Goal: Task Accomplishment & Management: Use online tool/utility

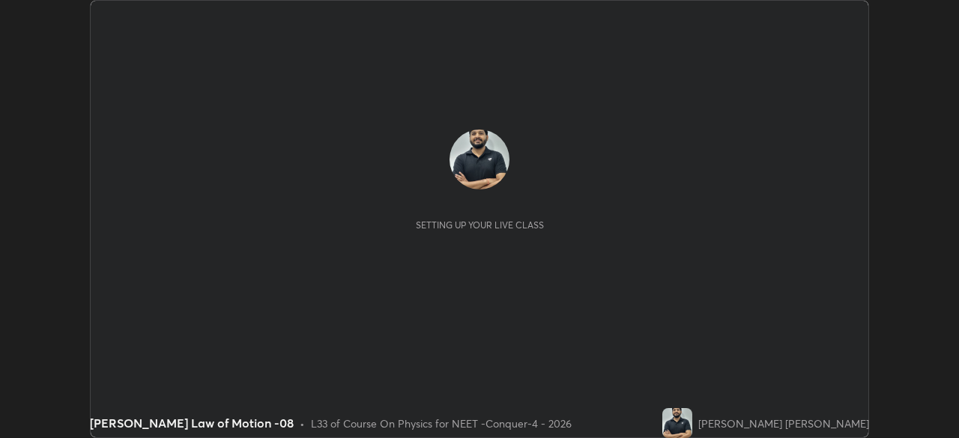
scroll to position [438, 958]
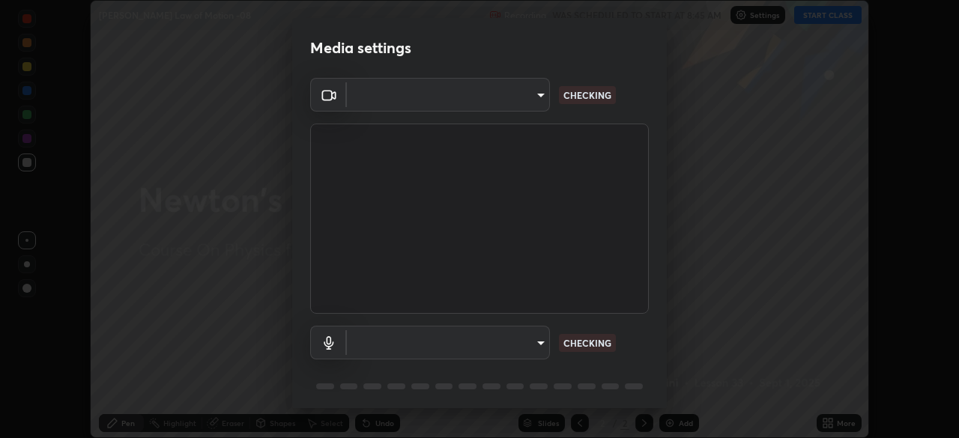
click at [496, 101] on body "Erase all [PERSON_NAME] Law of Motion -08 Recording WAS SCHEDULED TO START AT 8…" at bounding box center [479, 219] width 959 height 438
click at [493, 94] on div at bounding box center [479, 219] width 959 height 438
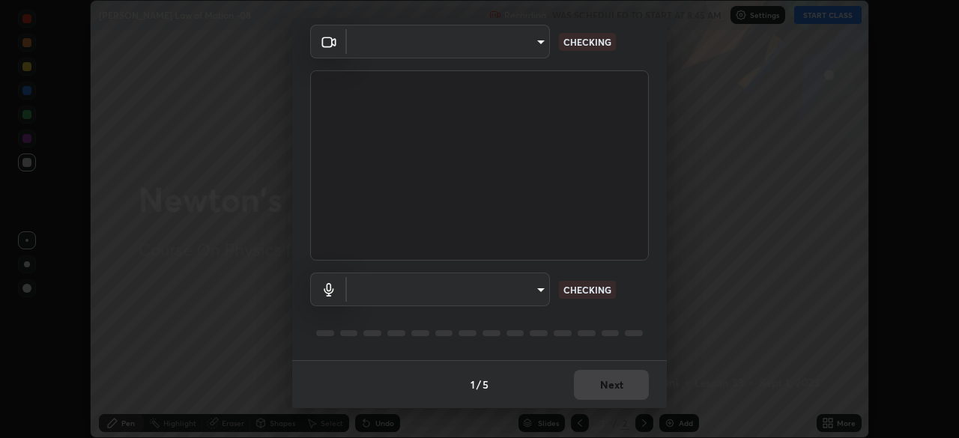
type input "0e50365916b658242f783ed4648cb329f585d10cba28352488c27cd343db3185"
type input "default"
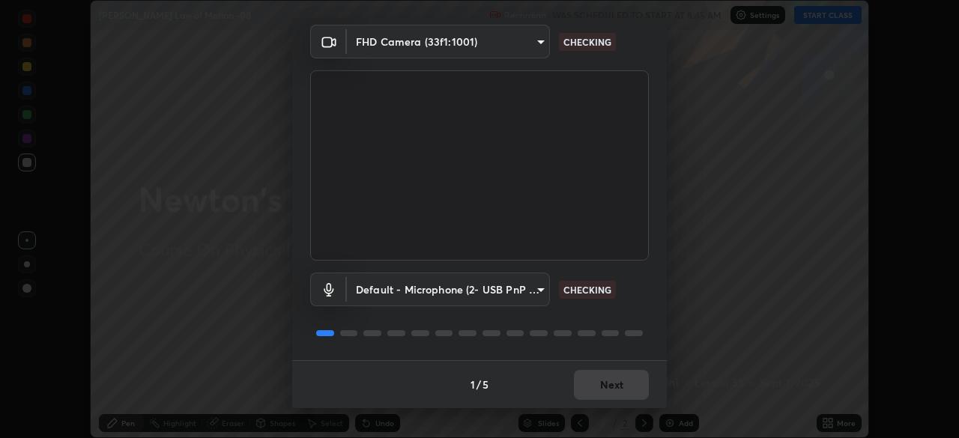
click at [518, 286] on body "Erase all [PERSON_NAME] Law of Motion -08 Recording WAS SCHEDULED TO START AT 8…" at bounding box center [479, 219] width 959 height 438
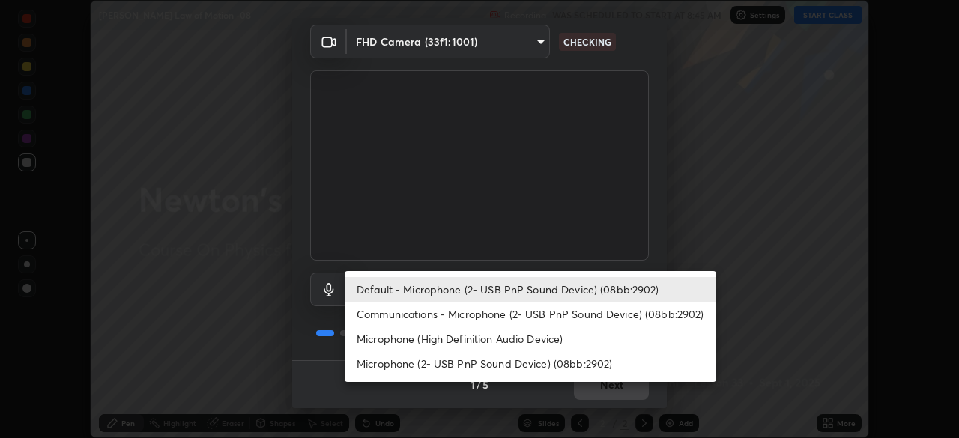
click at [506, 293] on li "Default - Microphone (2- USB PnP Sound Device) (08bb:2902)" at bounding box center [530, 289] width 371 height 25
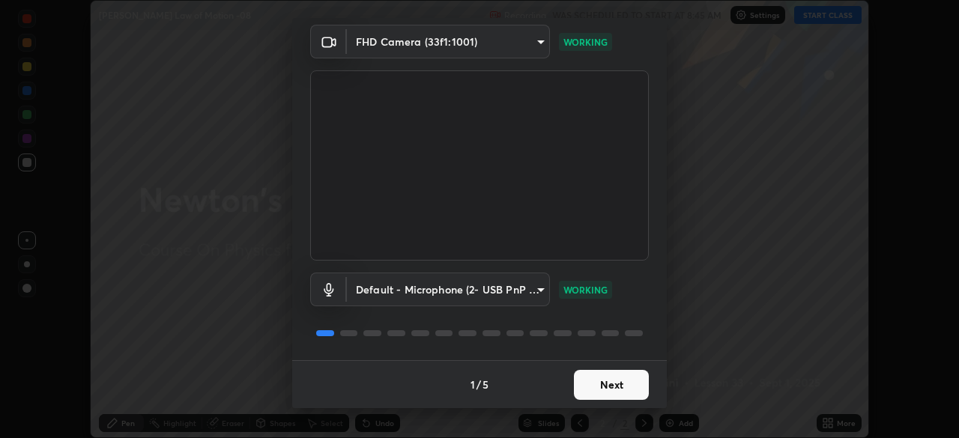
click at [596, 385] on button "Next" at bounding box center [611, 385] width 75 height 30
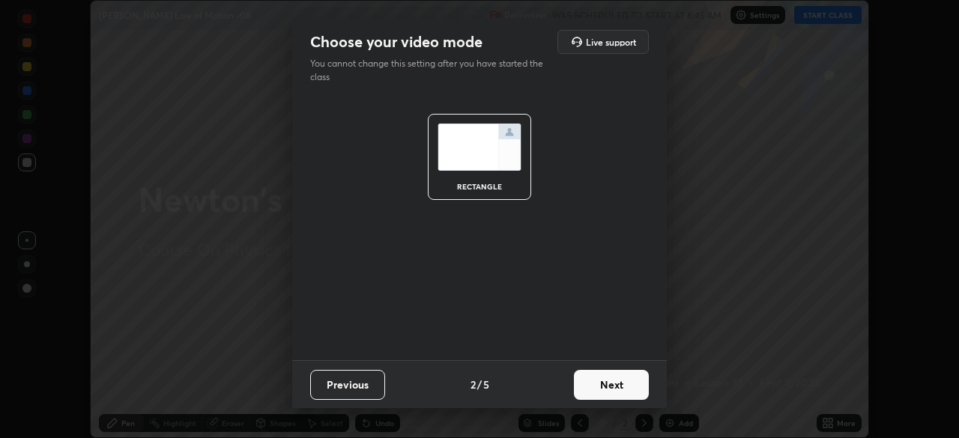
click at [606, 389] on button "Next" at bounding box center [611, 385] width 75 height 30
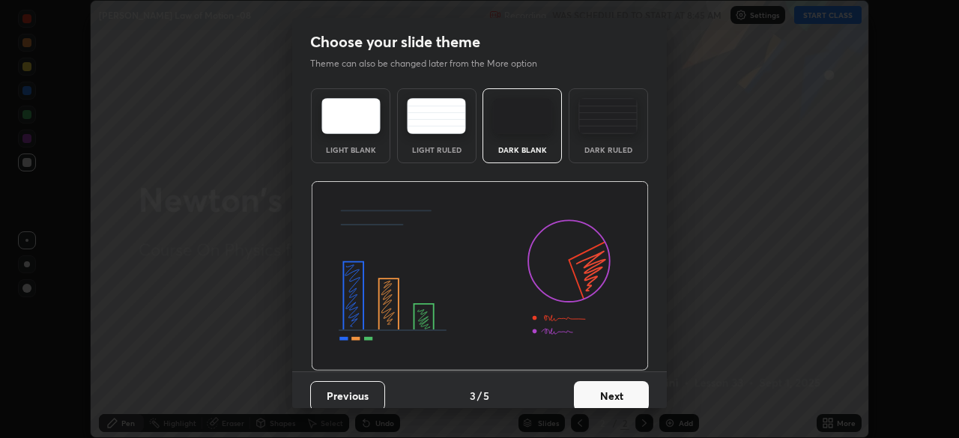
click at [622, 391] on button "Next" at bounding box center [611, 396] width 75 height 30
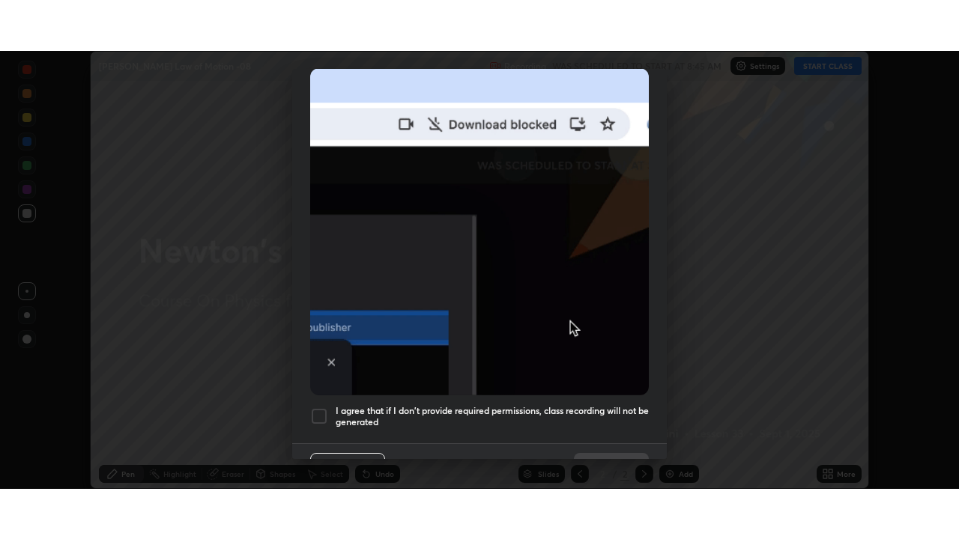
scroll to position [359, 0]
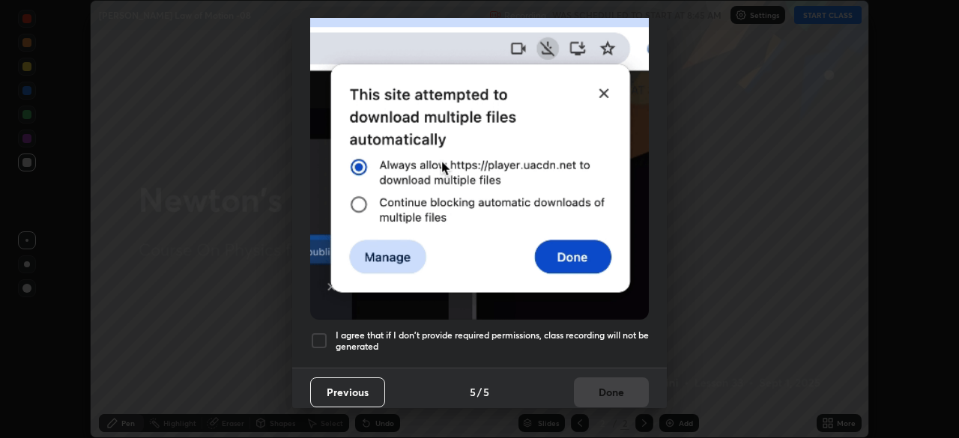
click at [321, 332] on div at bounding box center [319, 341] width 18 height 18
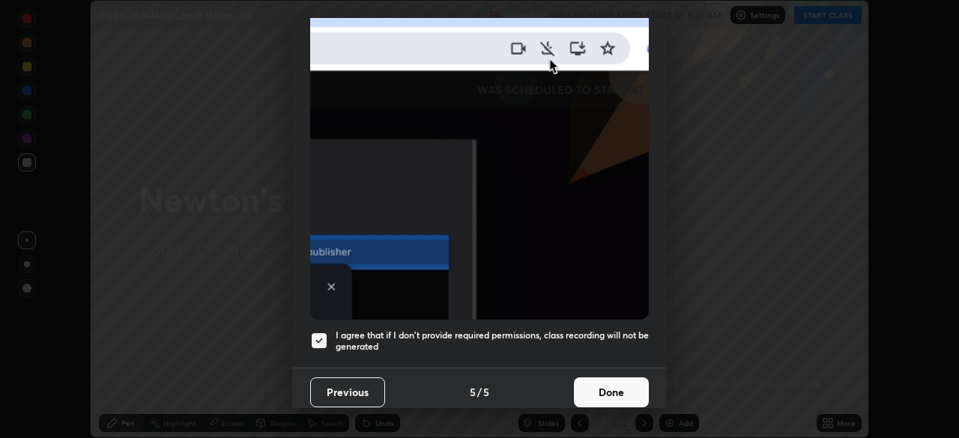
click at [604, 383] on button "Done" at bounding box center [611, 392] width 75 height 30
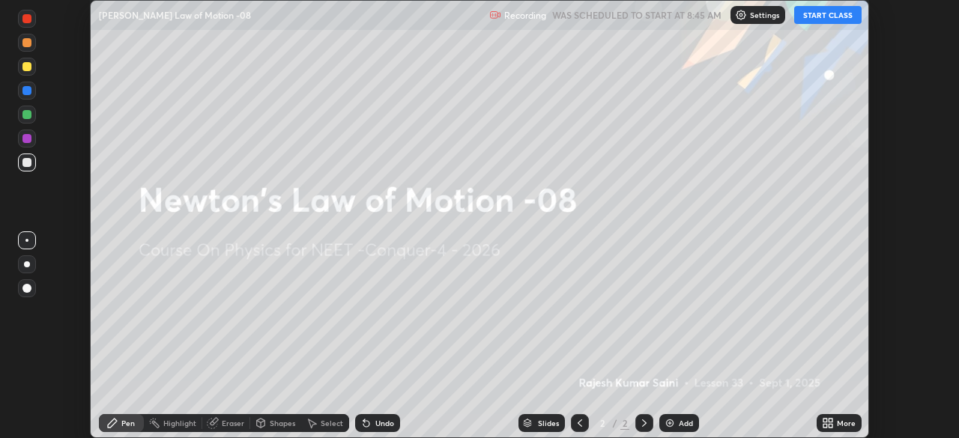
click at [825, 423] on icon at bounding box center [828, 423] width 12 height 12
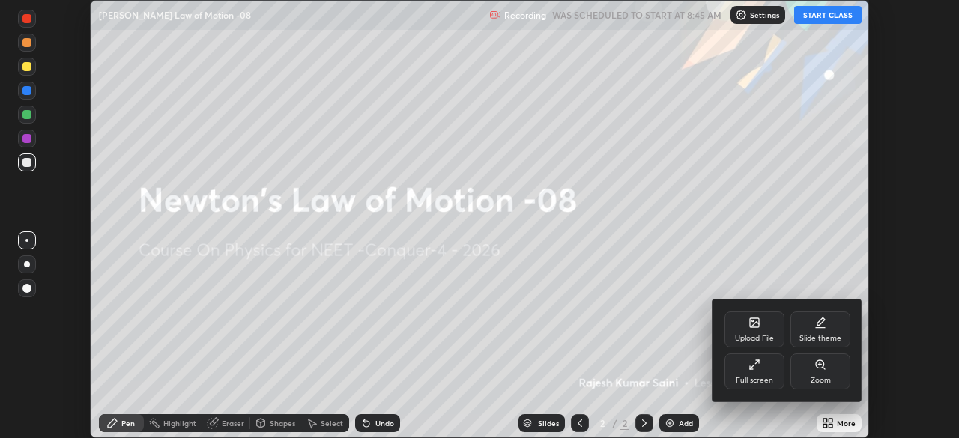
click at [743, 372] on div "Full screen" at bounding box center [754, 371] width 60 height 36
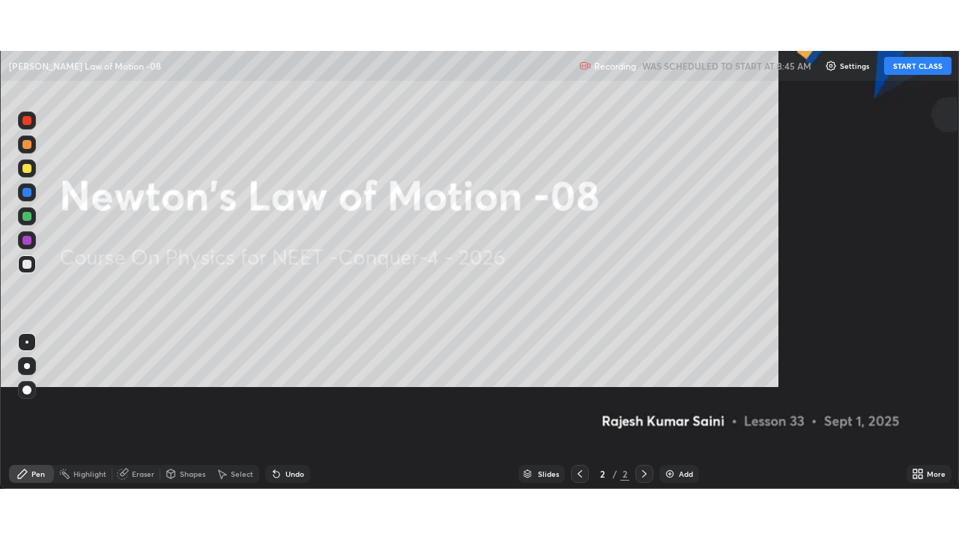
scroll to position [539, 959]
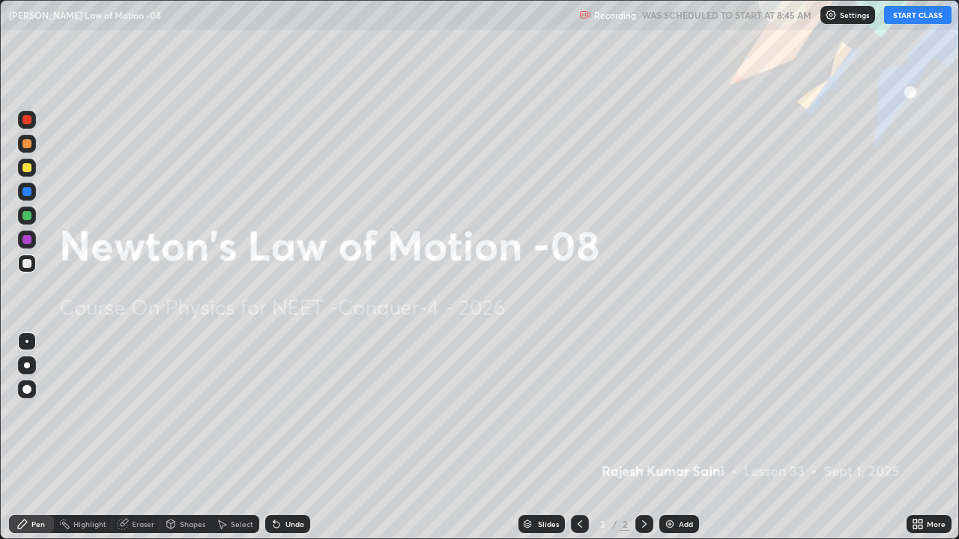
click at [843, 17] on p "Settings" at bounding box center [854, 14] width 29 height 7
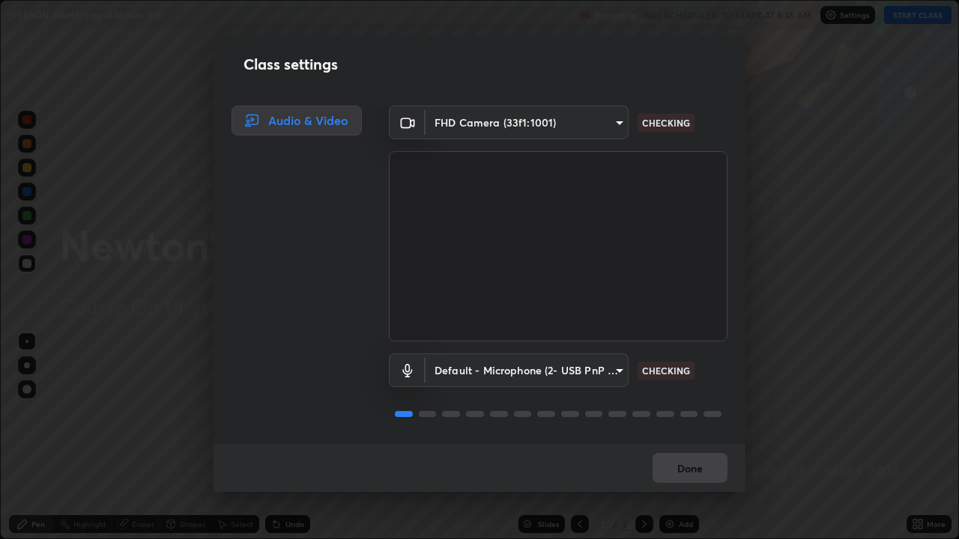
scroll to position [1, 0]
click at [691, 437] on button "Done" at bounding box center [689, 468] width 75 height 30
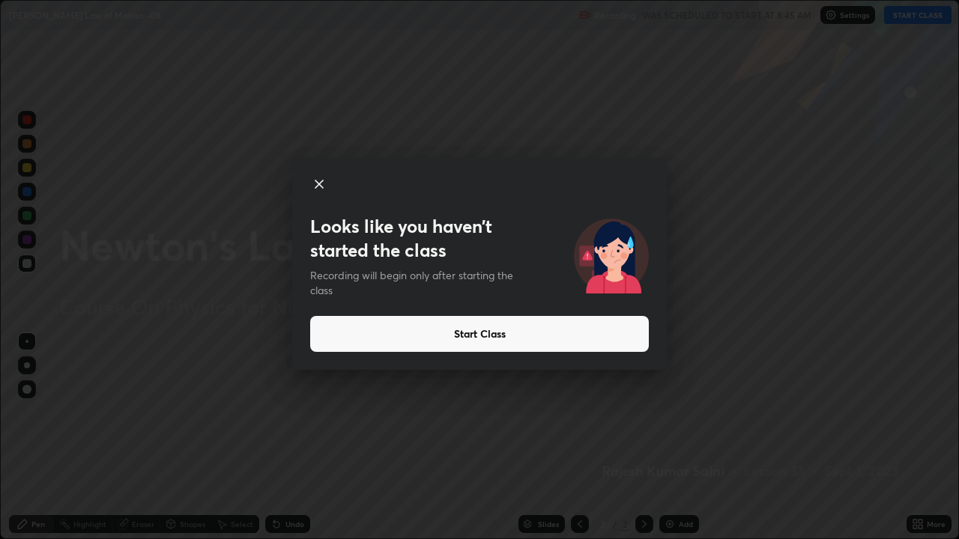
click at [461, 335] on button "Start Class" at bounding box center [479, 334] width 339 height 36
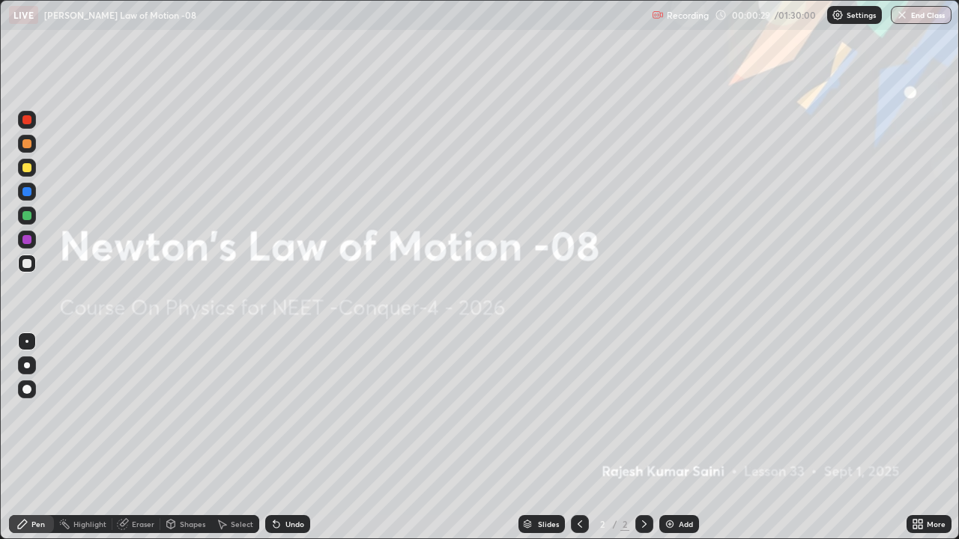
click at [670, 437] on img at bounding box center [670, 524] width 12 height 12
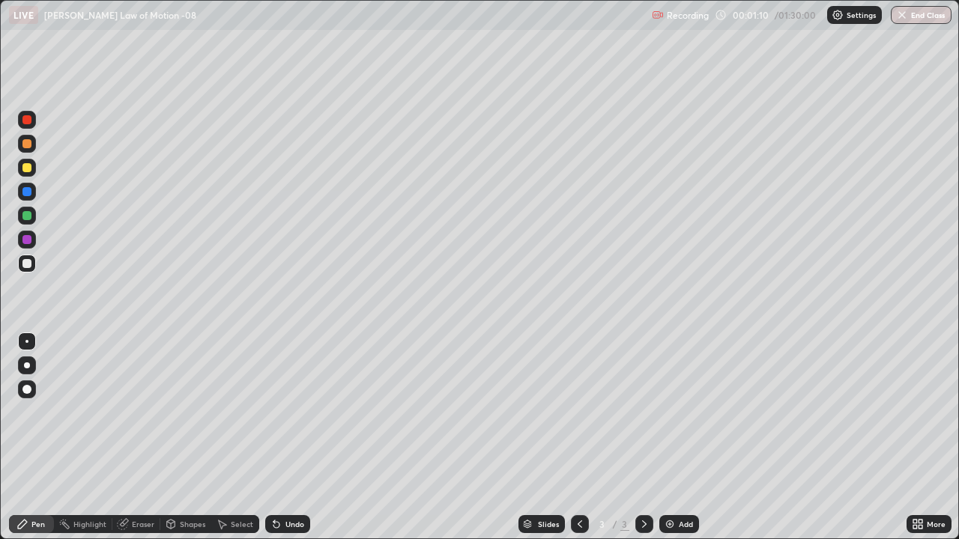
click at [28, 121] on div at bounding box center [26, 119] width 9 height 9
click at [27, 365] on div at bounding box center [27, 365] width 6 height 6
click at [297, 437] on div "Undo" at bounding box center [294, 523] width 19 height 7
click at [295, 437] on div "Undo" at bounding box center [287, 524] width 45 height 18
click at [293, 437] on div "Undo" at bounding box center [287, 524] width 45 height 18
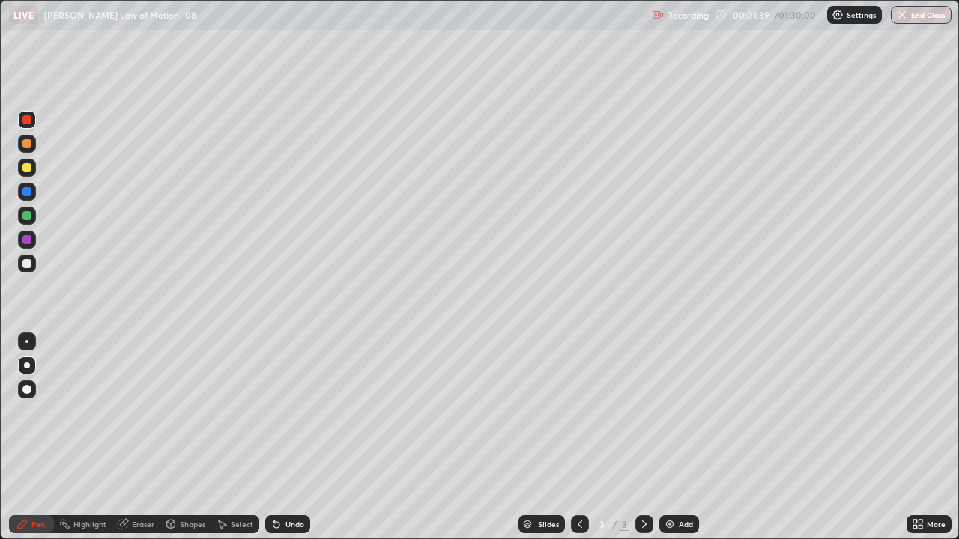
click at [291, 437] on div "Undo" at bounding box center [287, 524] width 45 height 18
click at [292, 437] on div "Undo" at bounding box center [294, 523] width 19 height 7
click at [30, 263] on div at bounding box center [26, 263] width 9 height 9
click at [133, 437] on div "Eraser" at bounding box center [143, 523] width 22 height 7
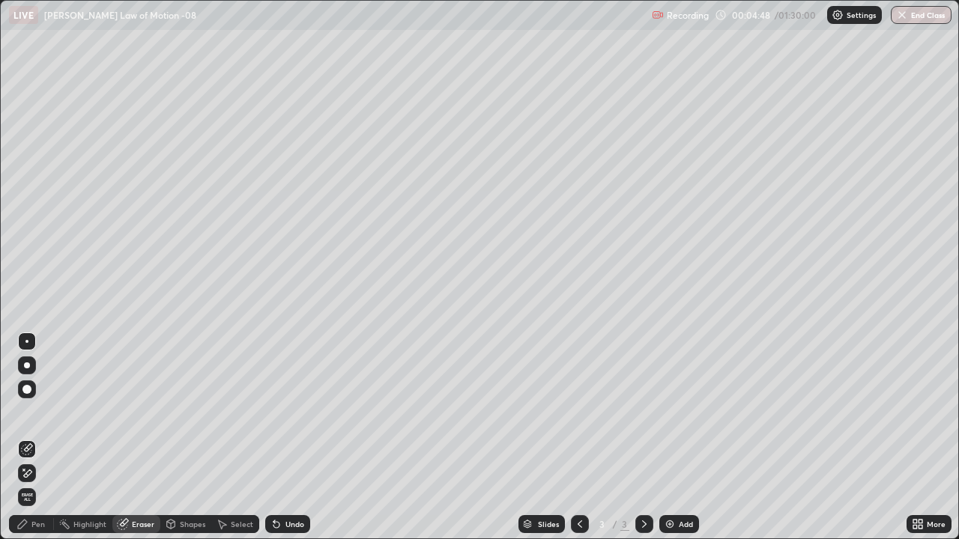
click at [33, 437] on div "Pen" at bounding box center [37, 523] width 13 height 7
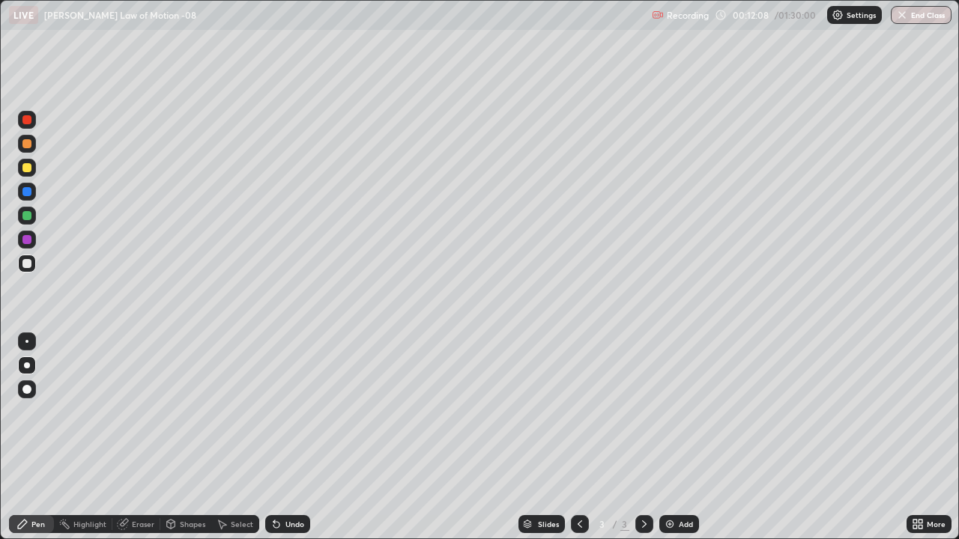
click at [246, 437] on div "Select" at bounding box center [242, 523] width 22 height 7
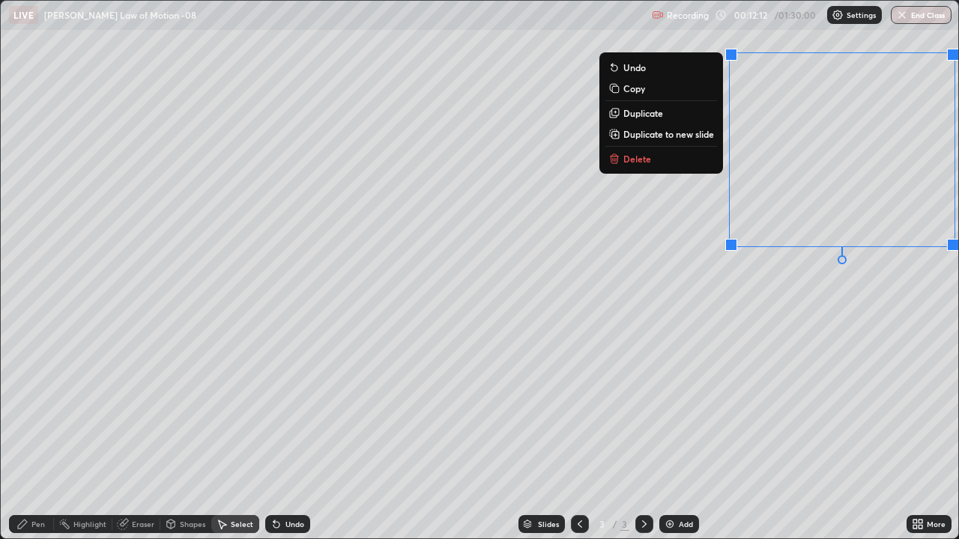
click at [679, 159] on button "Delete" at bounding box center [661, 159] width 112 height 18
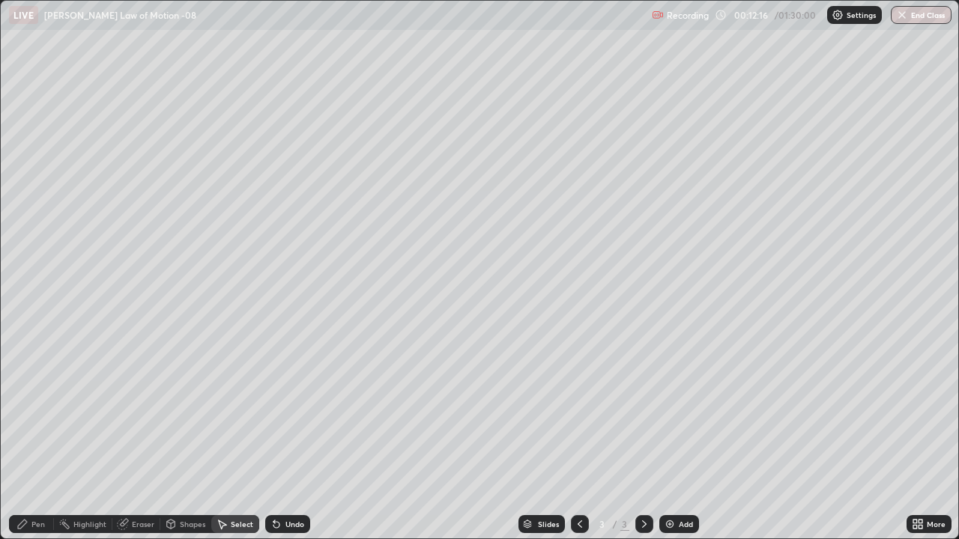
click at [38, 437] on div "Pen" at bounding box center [37, 523] width 13 height 7
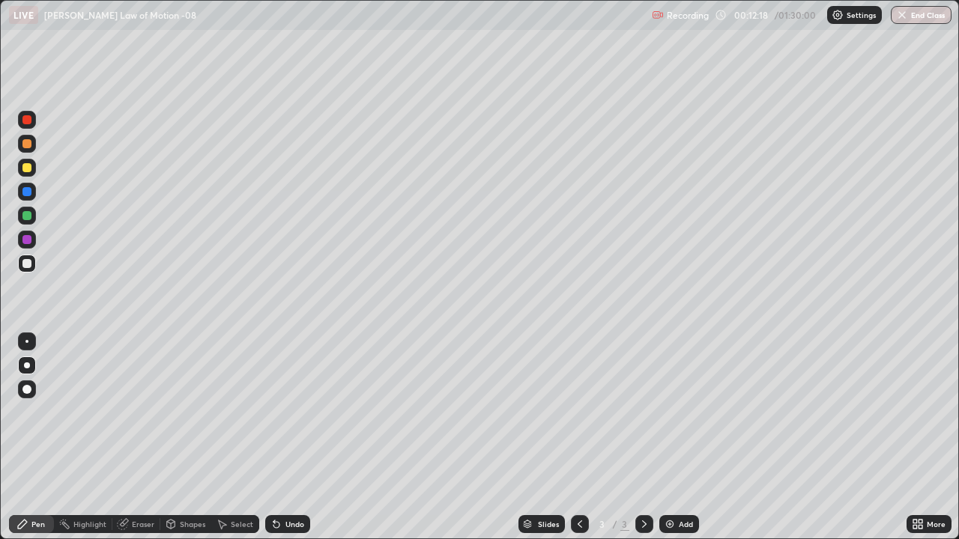
click at [664, 437] on img at bounding box center [670, 524] width 12 height 12
click at [43, 437] on div "Pen" at bounding box center [37, 523] width 13 height 7
click at [28, 265] on div at bounding box center [26, 263] width 9 height 9
click at [29, 121] on div at bounding box center [26, 119] width 9 height 9
click at [285, 437] on div "Undo" at bounding box center [294, 523] width 19 height 7
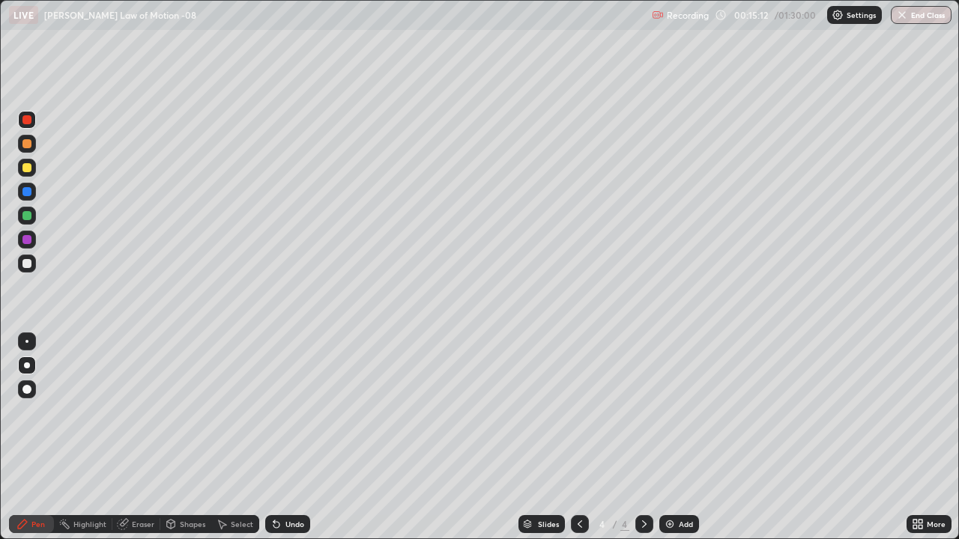
click at [34, 266] on div at bounding box center [27, 264] width 18 height 18
click at [571, 437] on div at bounding box center [580, 524] width 18 height 18
click at [643, 437] on icon at bounding box center [644, 524] width 12 height 12
click at [684, 437] on div "Add" at bounding box center [686, 523] width 14 height 7
click at [28, 121] on div at bounding box center [26, 119] width 9 height 9
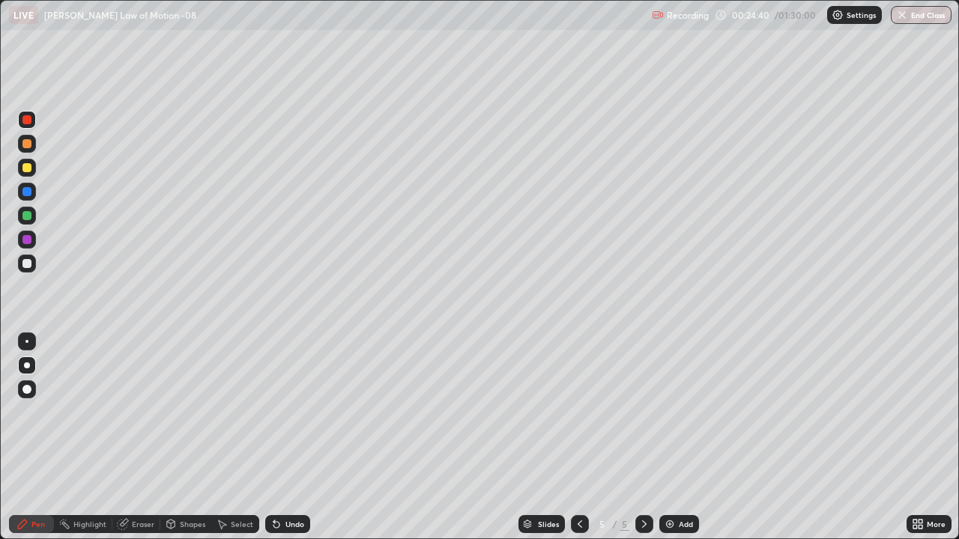
click at [186, 437] on div "Shapes" at bounding box center [192, 523] width 25 height 7
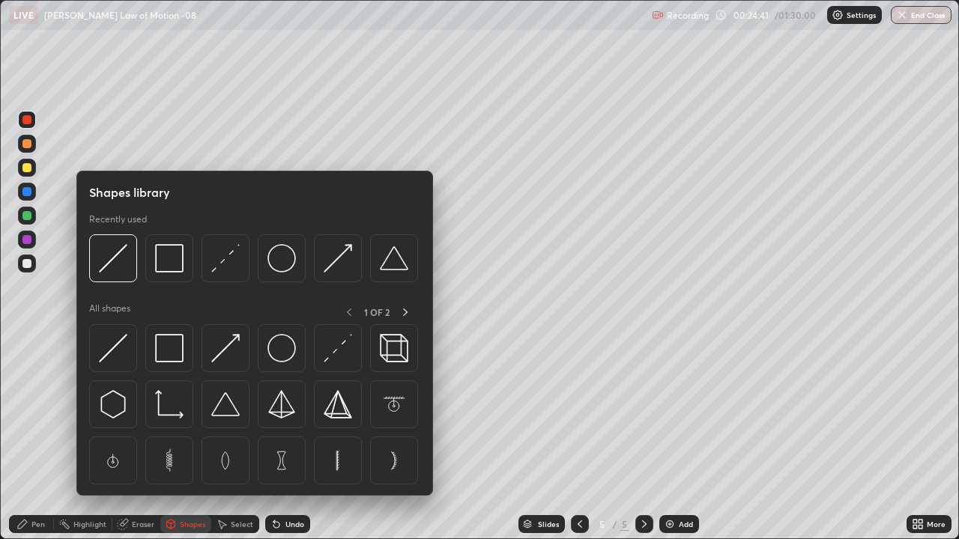
click at [165, 354] on img at bounding box center [169, 348] width 28 height 28
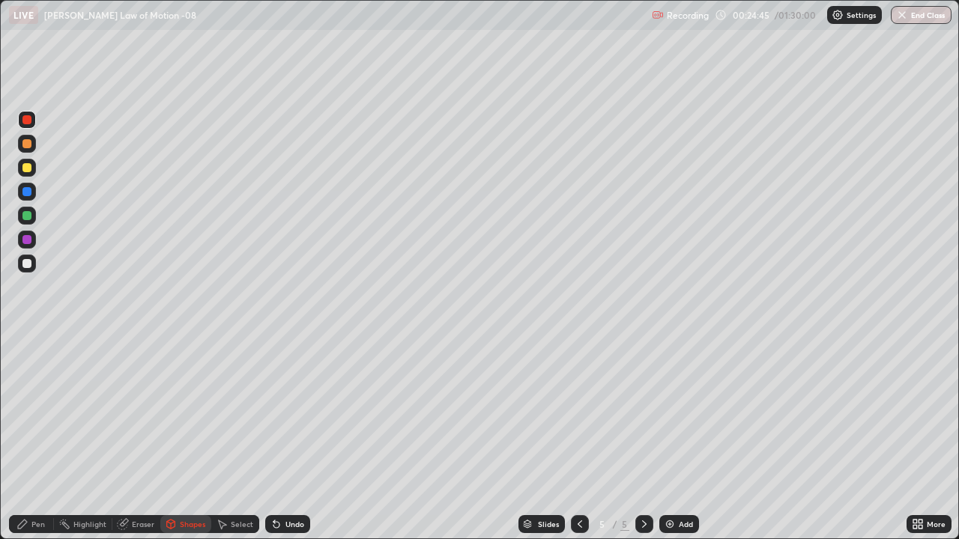
click at [39, 437] on div "Pen" at bounding box center [37, 523] width 13 height 7
click at [29, 124] on div at bounding box center [26, 119] width 9 height 9
click at [27, 269] on div at bounding box center [27, 264] width 18 height 18
click at [282, 437] on div "Undo" at bounding box center [287, 524] width 45 height 18
click at [279, 437] on div "Undo" at bounding box center [287, 524] width 45 height 18
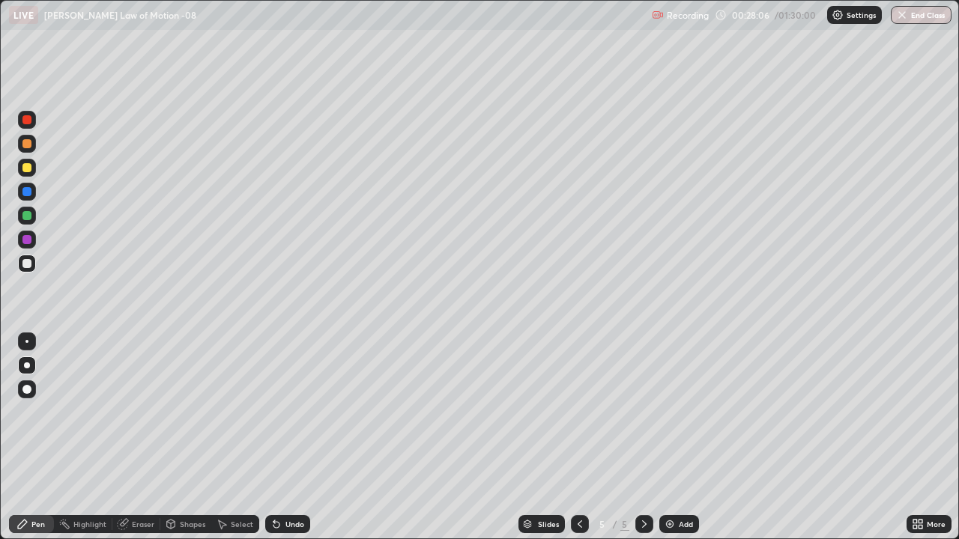
click at [285, 437] on div "Undo" at bounding box center [294, 523] width 19 height 7
click at [682, 437] on div "Add" at bounding box center [686, 523] width 14 height 7
click at [32, 242] on div at bounding box center [27, 240] width 18 height 18
click at [27, 169] on div at bounding box center [26, 167] width 9 height 9
click at [25, 267] on div at bounding box center [26, 263] width 9 height 9
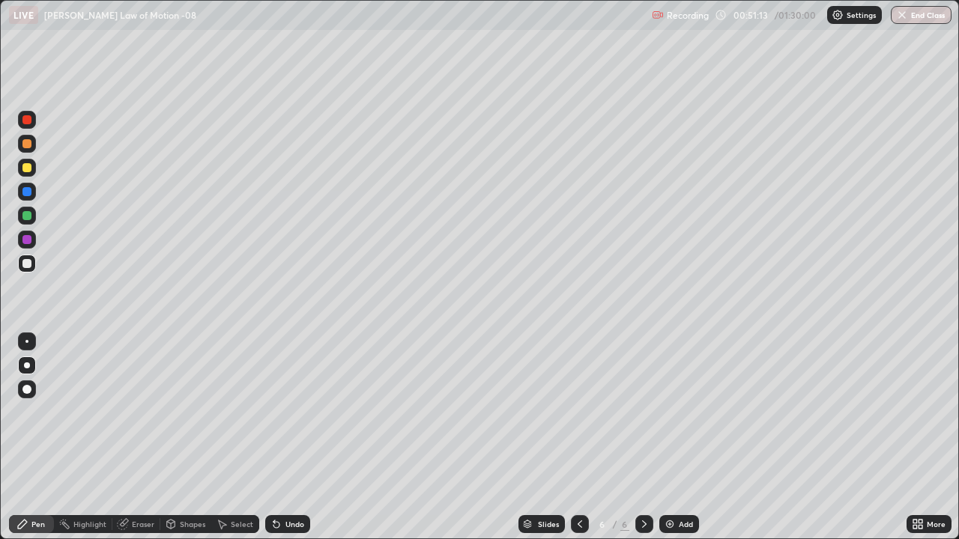
click at [26, 192] on div at bounding box center [26, 191] width 9 height 9
click at [289, 437] on div "Undo" at bounding box center [294, 523] width 19 height 7
click at [237, 437] on div "Select" at bounding box center [242, 523] width 22 height 7
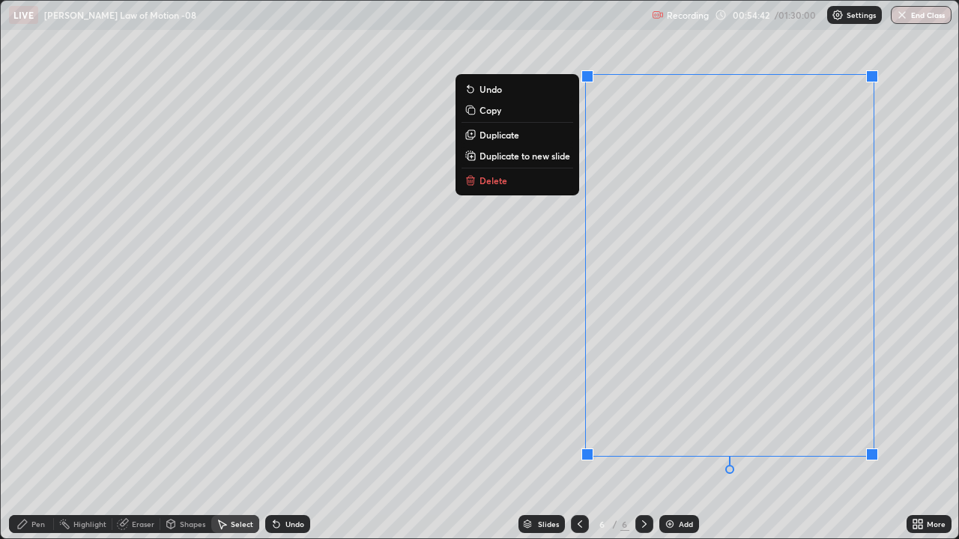
click at [544, 185] on button "Delete" at bounding box center [517, 181] width 112 height 18
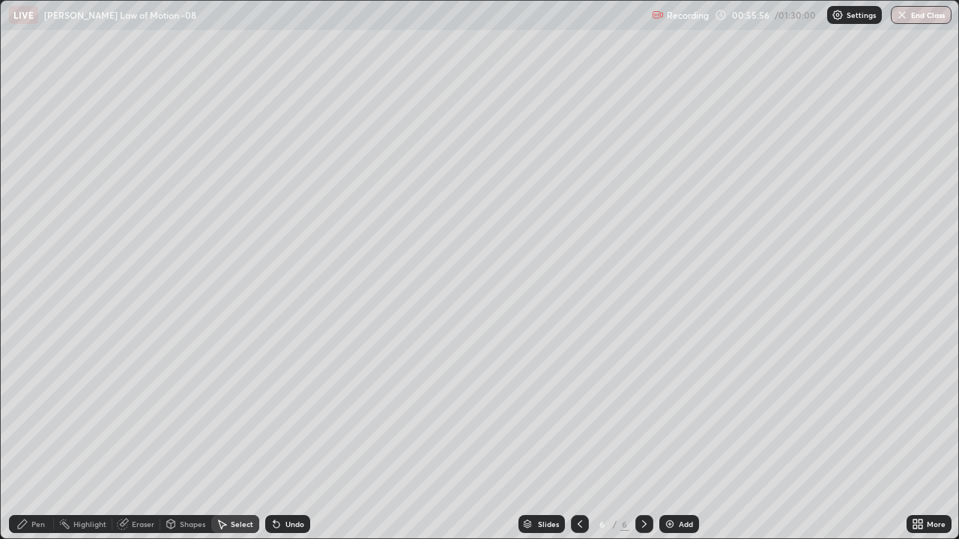
click at [688, 437] on div "Add" at bounding box center [686, 523] width 14 height 7
click at [42, 437] on div "Pen" at bounding box center [37, 523] width 13 height 7
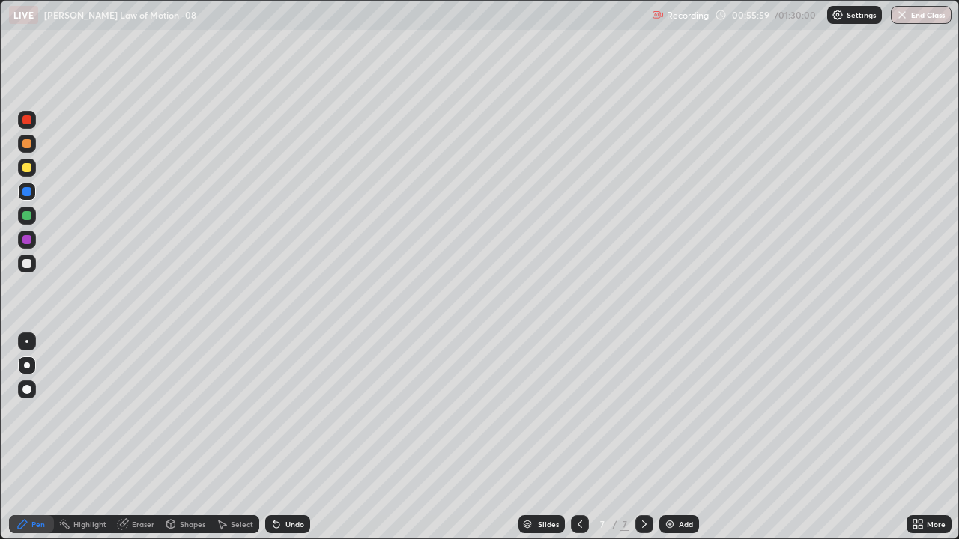
click at [28, 123] on div at bounding box center [26, 119] width 9 height 9
click at [28, 264] on div at bounding box center [26, 263] width 9 height 9
click at [29, 121] on div at bounding box center [26, 119] width 9 height 9
click at [142, 437] on div "Eraser" at bounding box center [143, 523] width 22 height 7
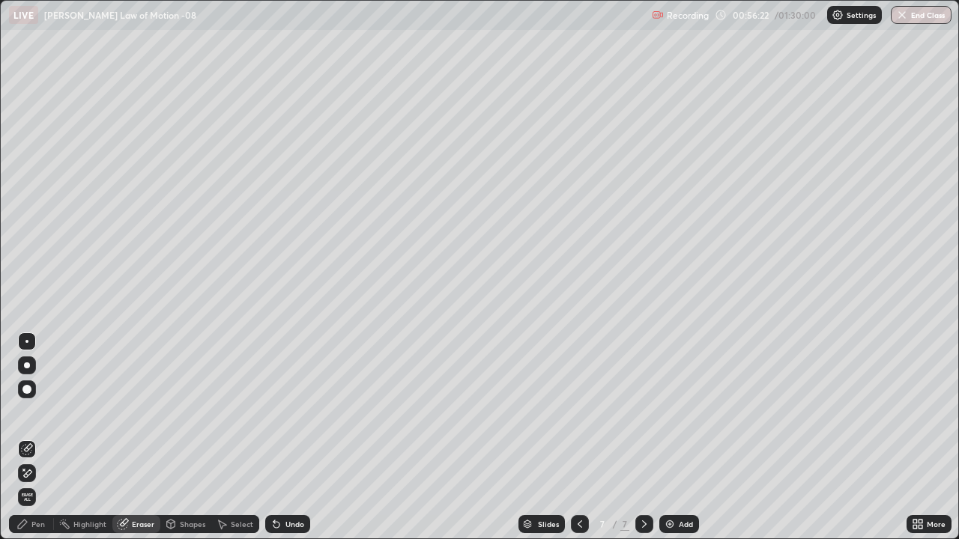
click at [180, 437] on div "Shapes" at bounding box center [192, 523] width 25 height 7
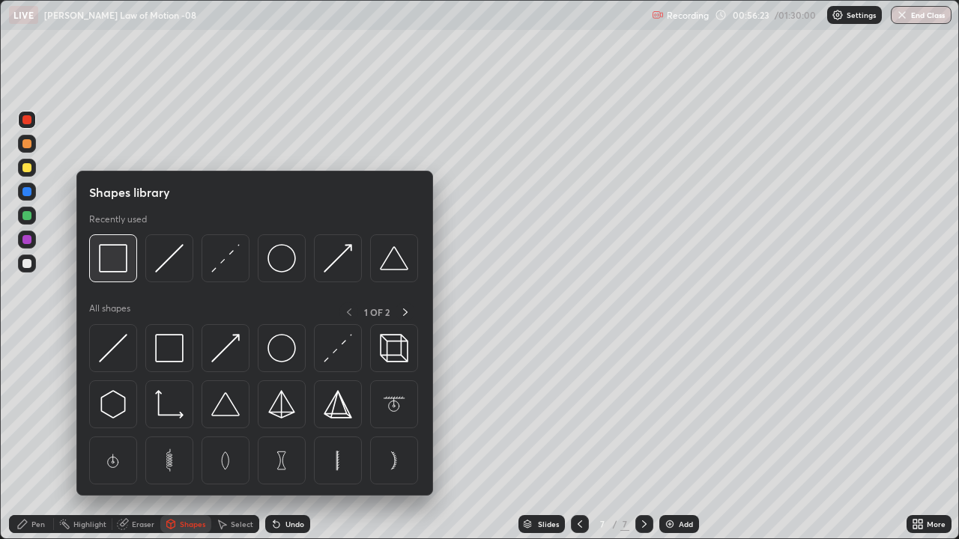
click at [117, 267] on img at bounding box center [113, 258] width 28 height 28
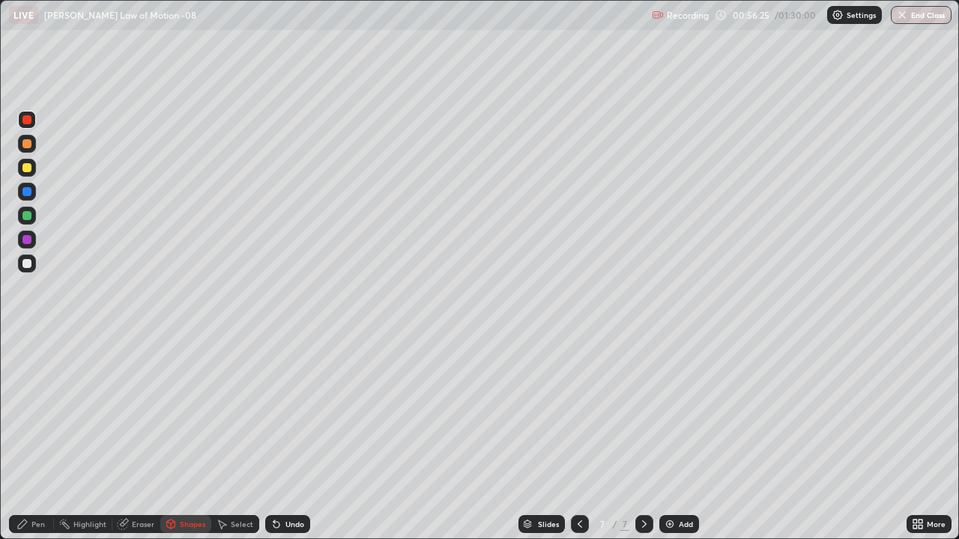
click at [183, 437] on div "Shapes" at bounding box center [192, 523] width 25 height 7
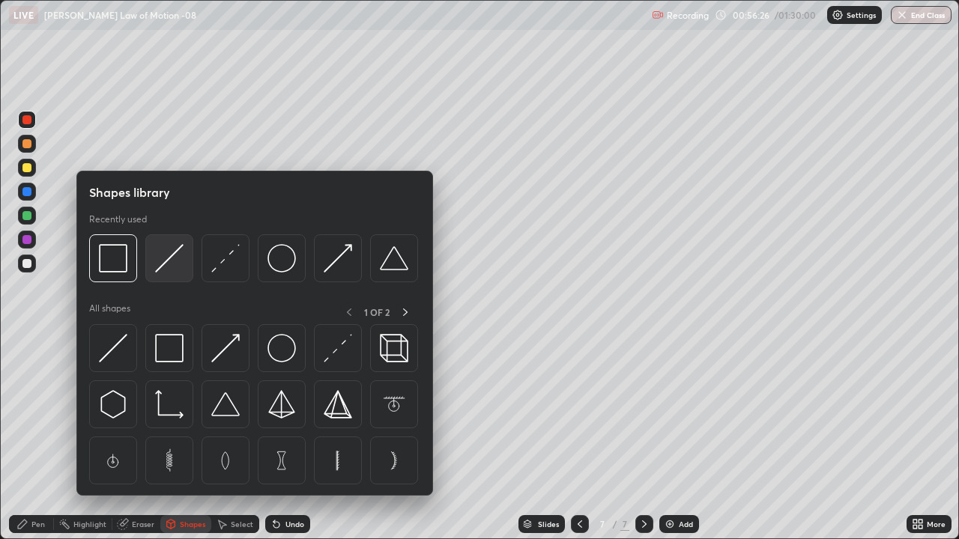
click at [167, 271] on img at bounding box center [169, 258] width 28 height 28
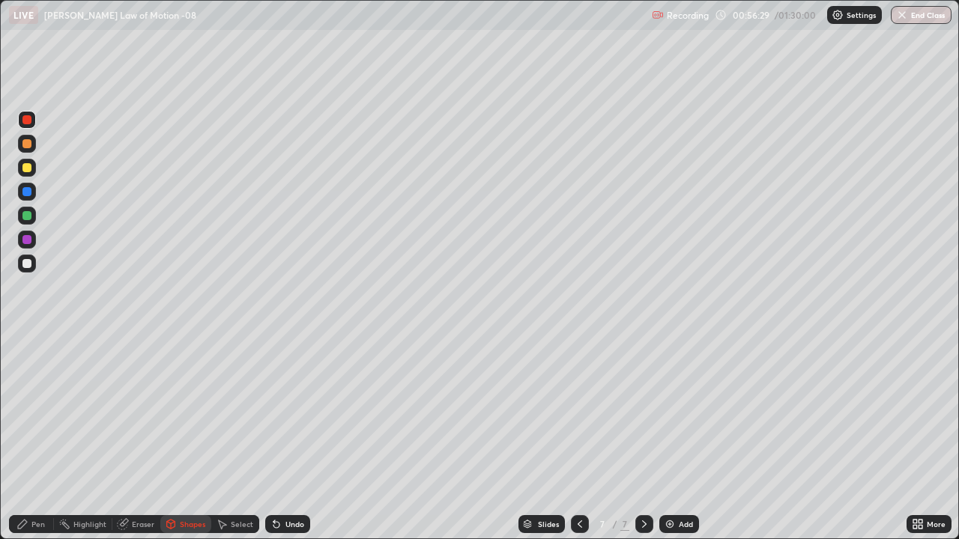
click at [185, 437] on div "Shapes" at bounding box center [192, 523] width 25 height 7
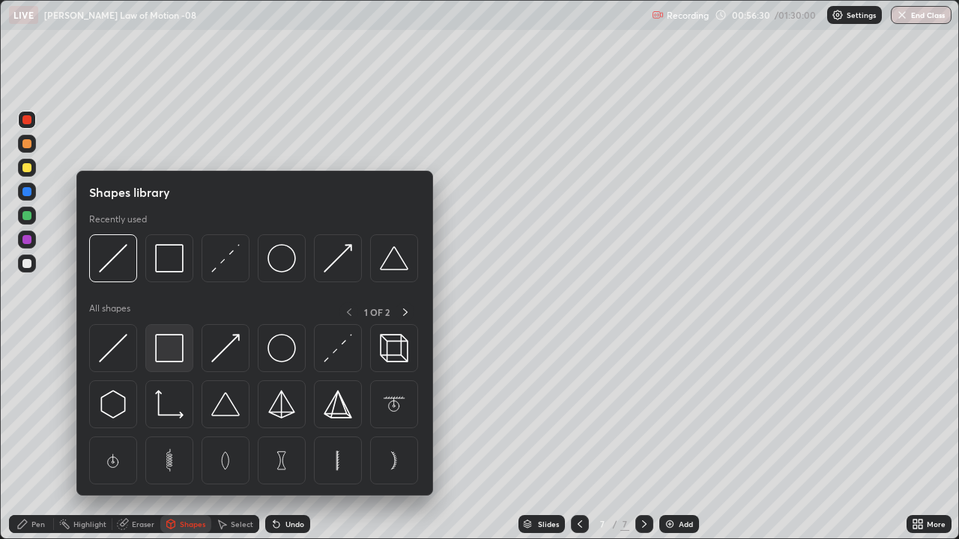
click at [170, 351] on img at bounding box center [169, 348] width 28 height 28
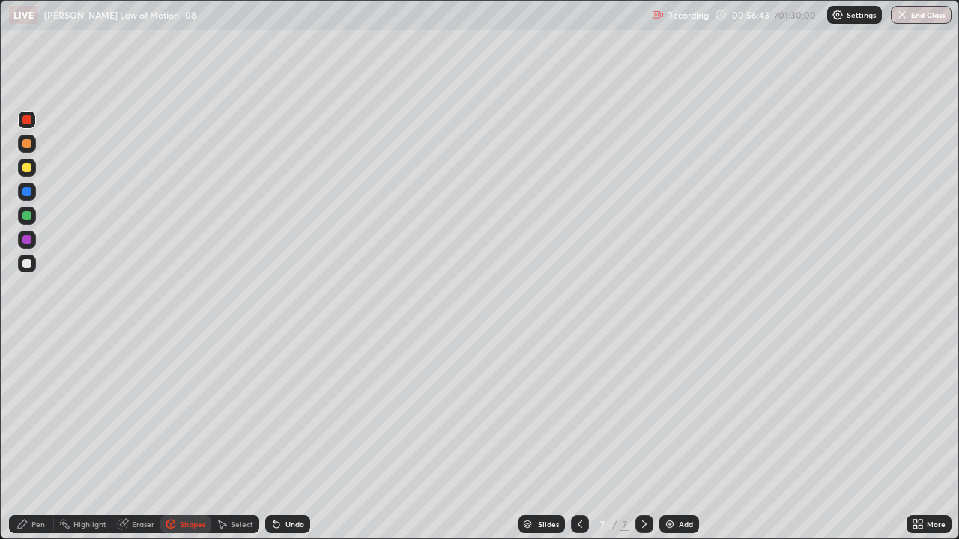
click at [37, 437] on div "Pen" at bounding box center [37, 523] width 13 height 7
click at [28, 269] on div at bounding box center [27, 264] width 18 height 18
click at [27, 169] on div at bounding box center [26, 167] width 9 height 9
click at [29, 265] on div at bounding box center [26, 263] width 9 height 9
click at [27, 121] on div at bounding box center [26, 119] width 9 height 9
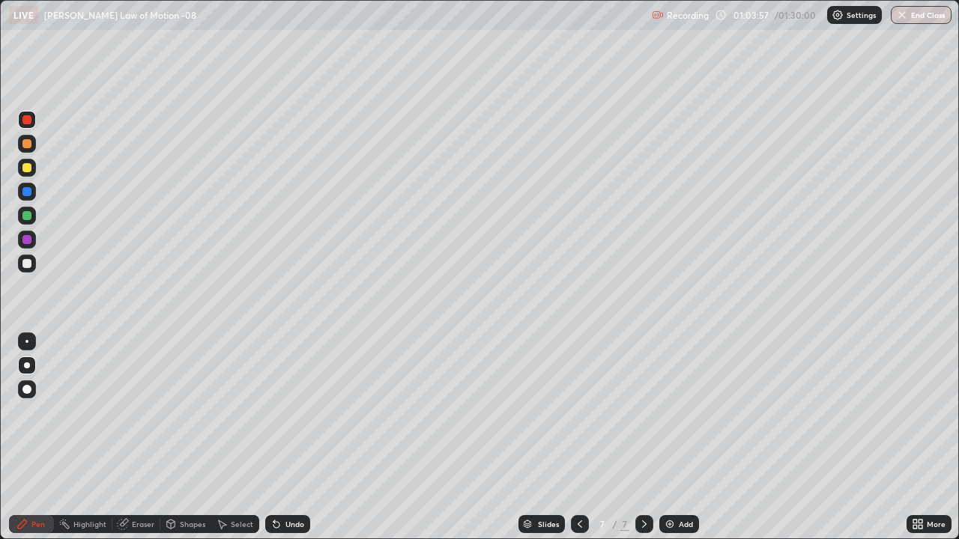
click at [683, 437] on div "Add" at bounding box center [686, 523] width 14 height 7
click at [29, 172] on div at bounding box center [26, 167] width 9 height 9
click at [141, 437] on div "Eraser" at bounding box center [143, 523] width 22 height 7
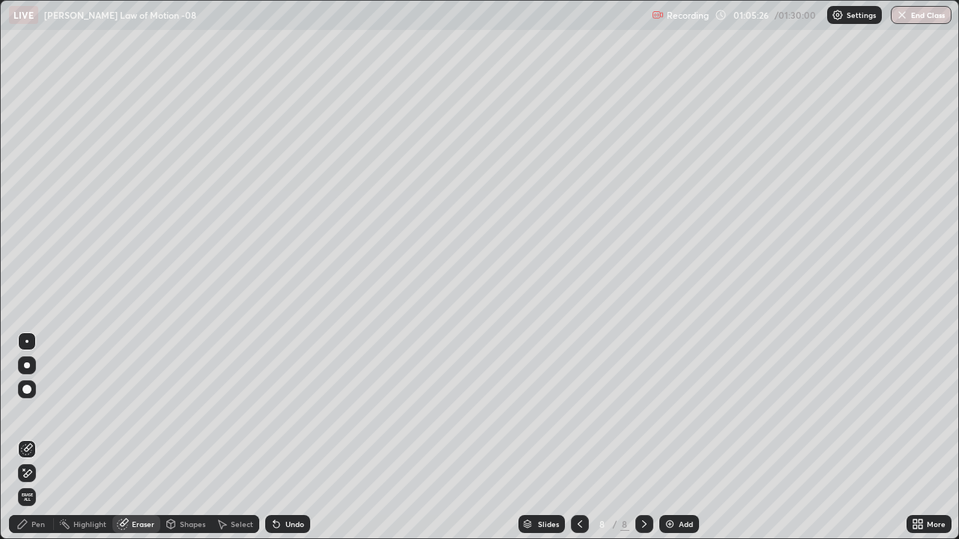
click at [40, 437] on div "Pen" at bounding box center [37, 523] width 13 height 7
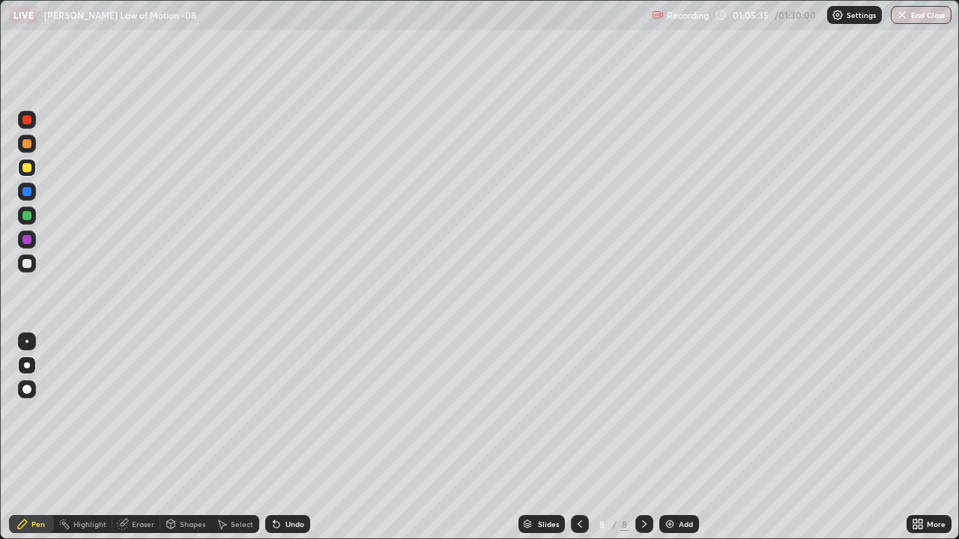
click at [26, 266] on div at bounding box center [26, 263] width 9 height 9
click at [29, 264] on div at bounding box center [26, 263] width 9 height 9
click at [151, 437] on div "Eraser" at bounding box center [143, 523] width 22 height 7
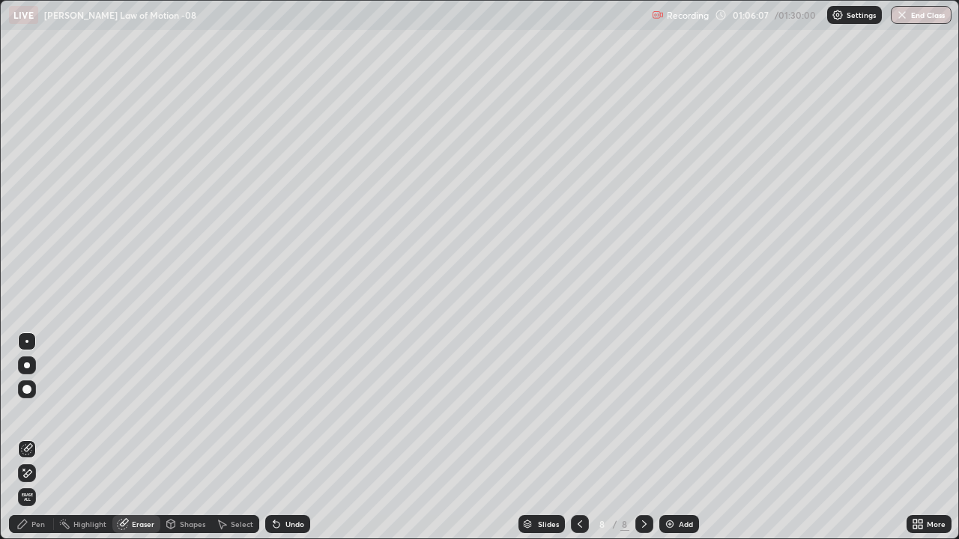
click at [41, 437] on div "Pen" at bounding box center [37, 523] width 13 height 7
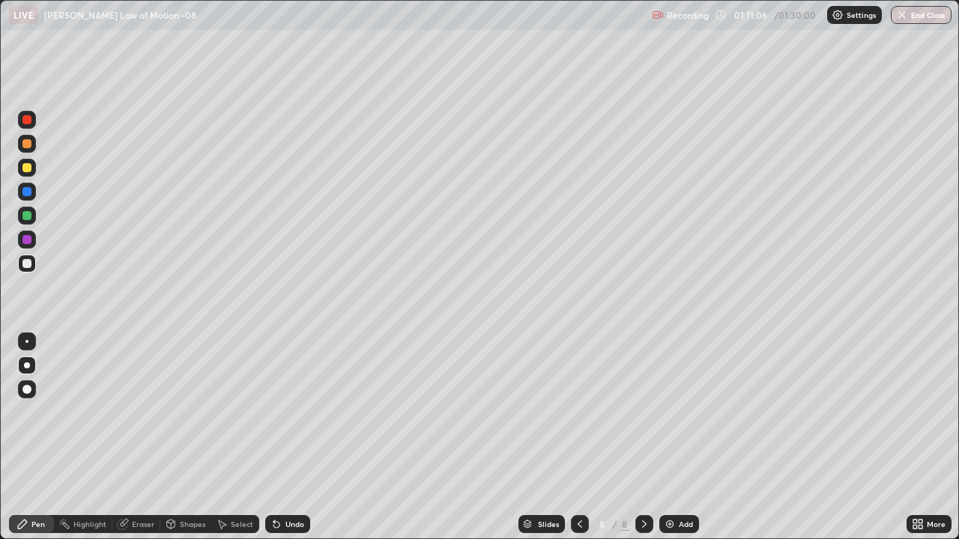
click at [27, 216] on div at bounding box center [26, 215] width 9 height 9
click at [586, 437] on div at bounding box center [580, 524] width 18 height 18
click at [643, 437] on icon at bounding box center [644, 524] width 12 height 12
click at [935, 20] on button "End Class" at bounding box center [920, 15] width 61 height 18
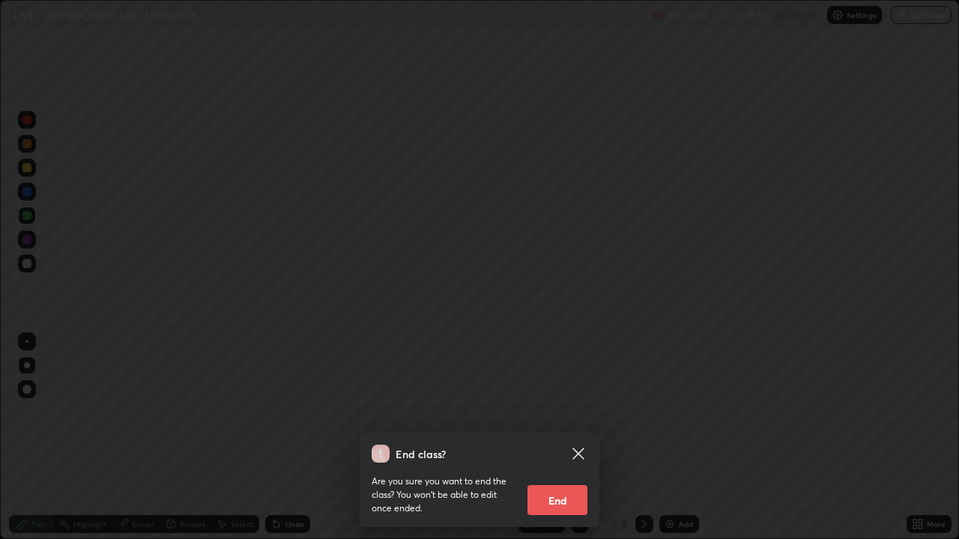
click at [570, 437] on button "End" at bounding box center [557, 500] width 60 height 30
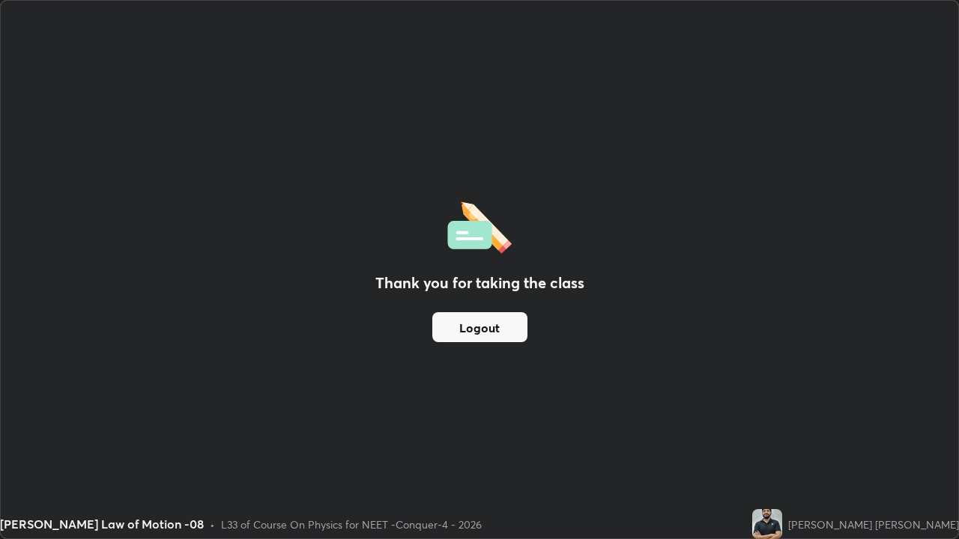
click at [493, 327] on button "Logout" at bounding box center [479, 327] width 95 height 30
